Goal: Information Seeking & Learning: Find specific page/section

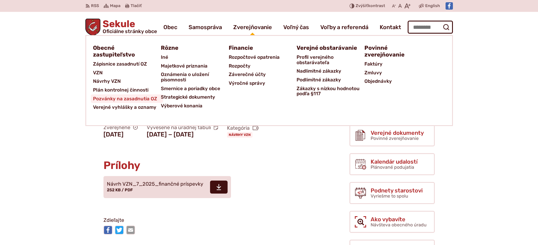
click at [114, 97] on span "Pozvánky na zasadnutia OZ" at bounding box center [125, 98] width 64 height 9
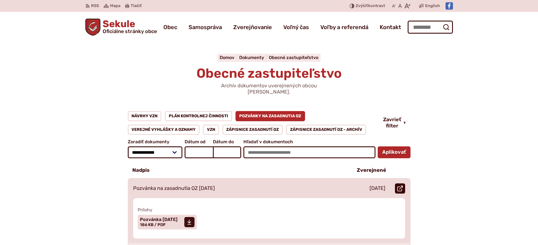
click at [397, 183] on link "Otvoriť document Pozvánka na zasadnutia OZ [DATE] v [GEOGRAPHIC_DATA]." at bounding box center [400, 188] width 10 height 10
